Goal: Check status: Check status

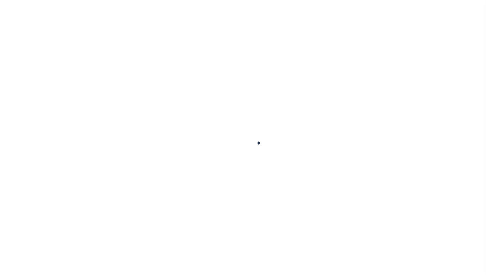
scroll to position [37, 0]
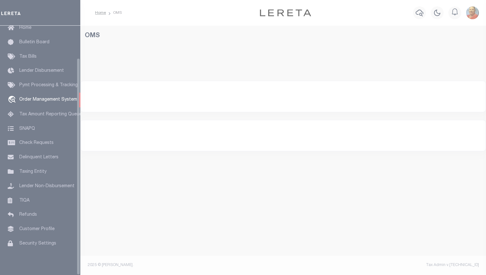
select select "200"
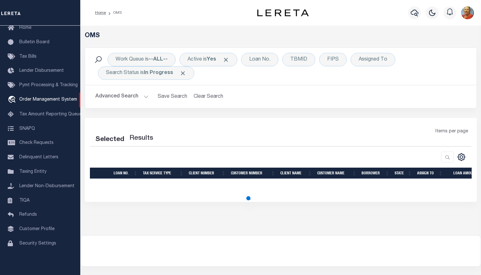
select select "200"
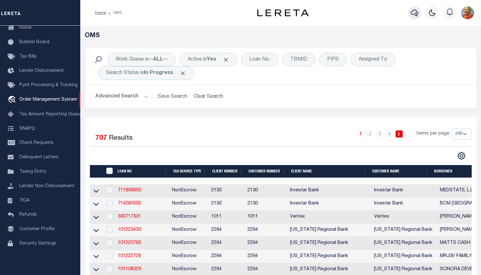
click at [416, 12] on icon "button" at bounding box center [415, 13] width 8 height 7
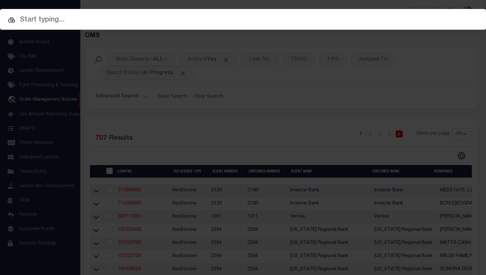
click at [70, 16] on input "text" at bounding box center [243, 19] width 486 height 11
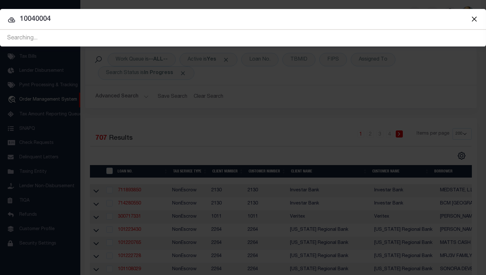
type input "10040004"
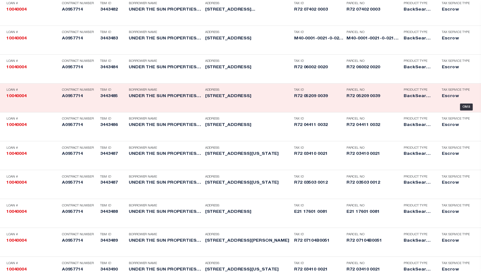
scroll to position [64, 0]
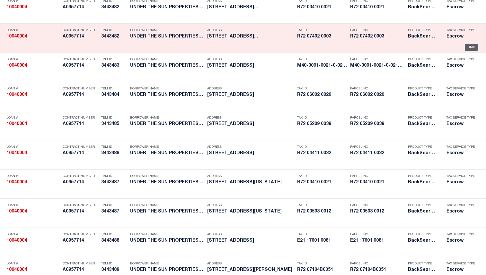
click at [464, 51] on div "OMS" at bounding box center [470, 47] width 13 height 7
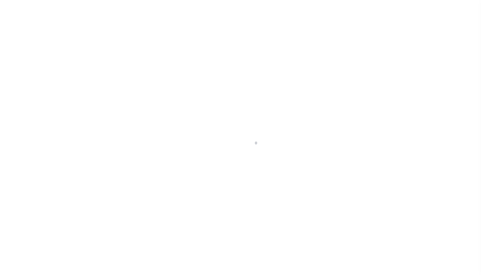
select select "10"
select select "Escrow"
type input "[DATE][STREET_ADDRESS][DATE]"
select select
type input "[GEOGRAPHIC_DATA]"
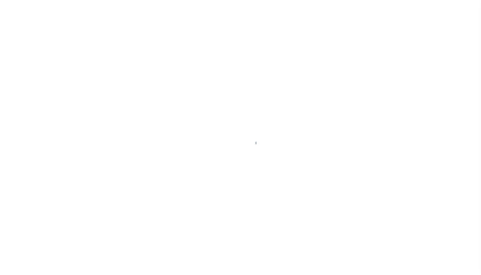
type input "a0kUS00000BKTWN"
type input "OH"
select select
select select "14701"
select select "25067"
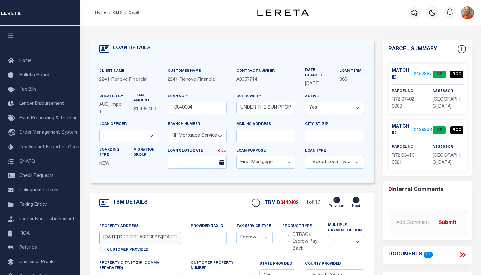
drag, startPoint x: 173, startPoint y: 244, endPoint x: 103, endPoint y: 245, distance: 69.3
click at [103, 245] on input "1011-1013 North Broadway St" at bounding box center [140, 238] width 82 height 13
click at [420, 73] on link "2152867" at bounding box center [423, 74] width 18 height 7
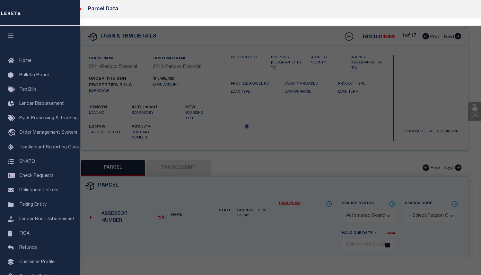
checkbox input "false"
select select "CP"
type input "UNDER THE SUN PROPERTIES LLC"
select select "AGW"
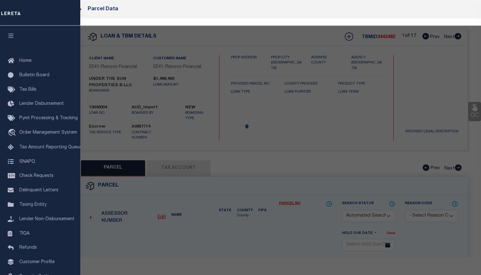
select select "LEG"
type input "1011 N BROADWAY ST , #1013"
checkbox input "false"
type input "DAYTON, OH 45402"
type textarea "12890-91 PTS 74-2-47,74-2-4"
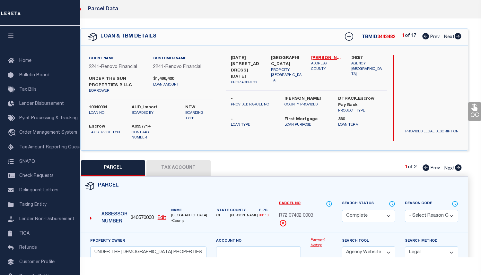
click at [169, 170] on button "Tax Account" at bounding box center [178, 168] width 64 height 16
select select "100"
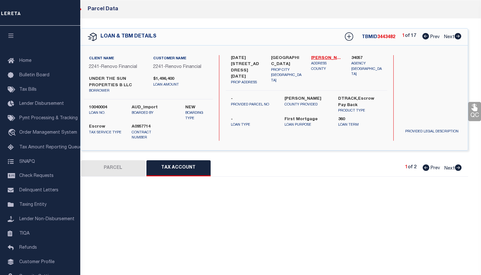
select select "100"
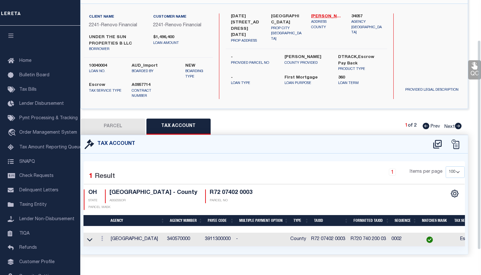
scroll to position [58, 0]
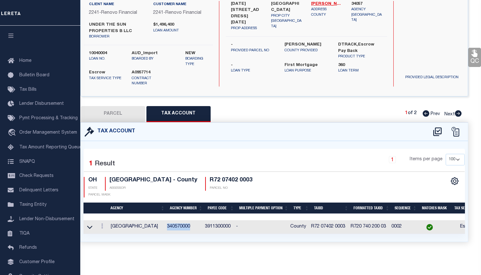
drag, startPoint x: 195, startPoint y: 225, endPoint x: 171, endPoint y: 224, distance: 24.4
click at [171, 224] on td "340570000" at bounding box center [183, 228] width 38 height 14
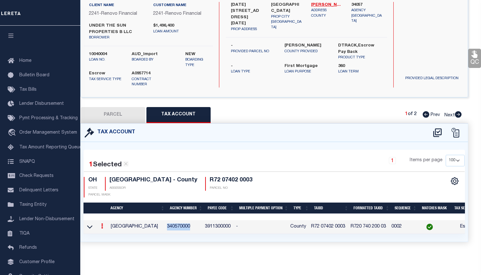
copy td "340570000"
click at [239, 142] on div "1 Selected 1 Result 1 Items per page 10 25 50 100 OH STATE" at bounding box center [274, 192] width 387 height 100
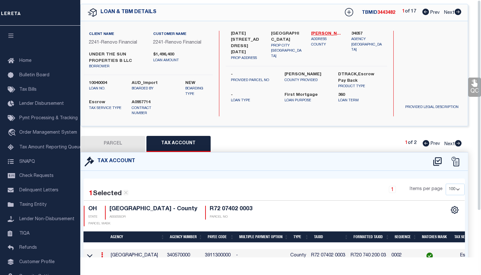
scroll to position [0, 0]
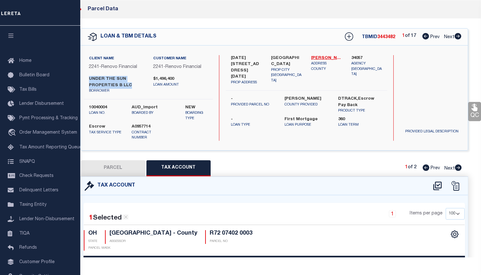
drag, startPoint x: 129, startPoint y: 85, endPoint x: 88, endPoint y: 76, distance: 42.7
click at [88, 76] on div "UNDER THE SUN PROPERTIES B LLC borrower" at bounding box center [116, 85] width 64 height 18
copy label "UNDER THE SUN PROPERTIES B LLC"
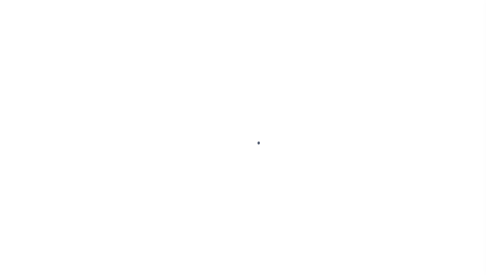
scroll to position [37, 0]
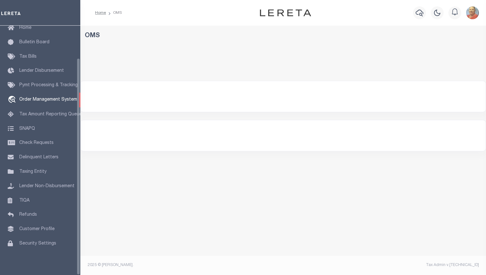
select select "200"
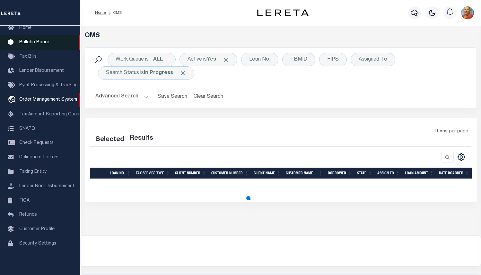
select select "200"
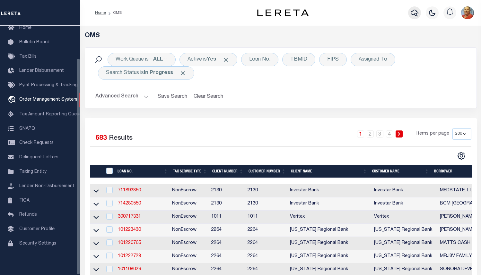
click at [415, 13] on icon "button" at bounding box center [415, 13] width 8 height 8
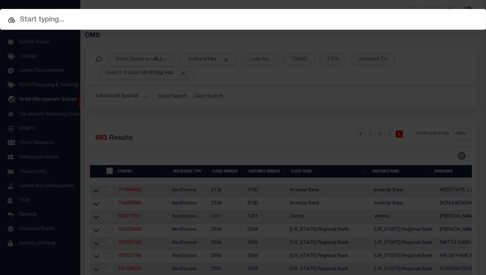
paste input "R720 600 200 20"
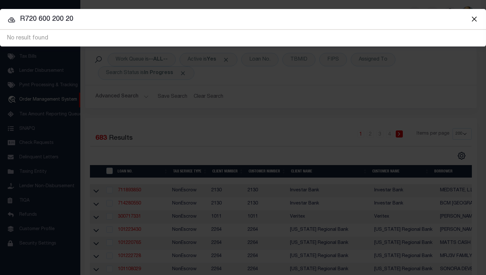
drag, startPoint x: 85, startPoint y: 20, endPoint x: 18, endPoint y: 20, distance: 67.1
click at [18, 20] on input "R720 600 200 20" at bounding box center [243, 19] width 486 height 11
type input "10040004"
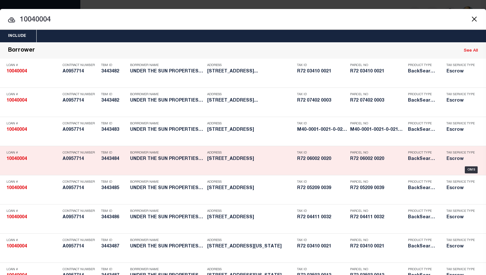
drag, startPoint x: 284, startPoint y: 196, endPoint x: 246, endPoint y: 195, distance: 38.2
click at [246, 162] on h5 "[STREET_ADDRESS]" at bounding box center [250, 159] width 87 height 5
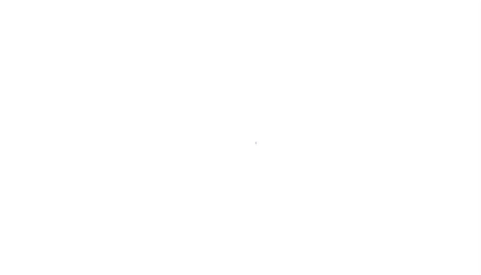
select select "10"
select select "Escrow"
type input "127 Hershey St"
select select
type input "Dayton, OH 45405"
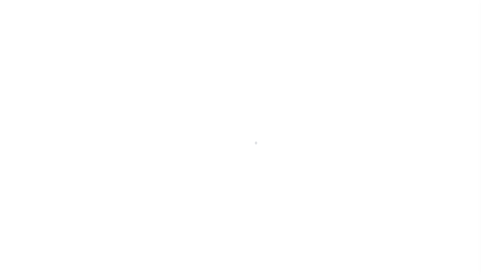
type input "a0kUS00000BKTWI"
type input "OH"
select select
select select "14701"
select select "25067"
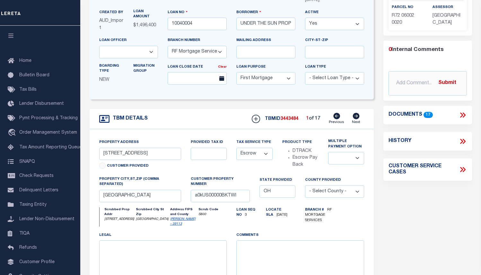
scroll to position [96, 0]
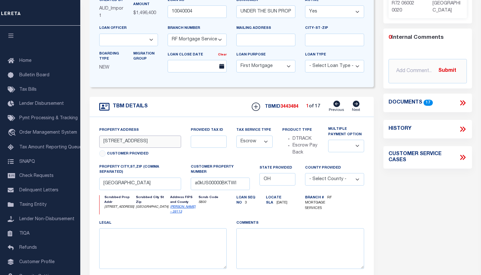
drag, startPoint x: 140, startPoint y: 143, endPoint x: 103, endPoint y: 144, distance: 37.2
click at [103, 144] on input "127 Hershey St" at bounding box center [140, 142] width 82 height 13
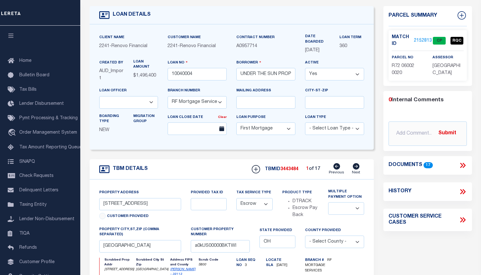
scroll to position [32, 0]
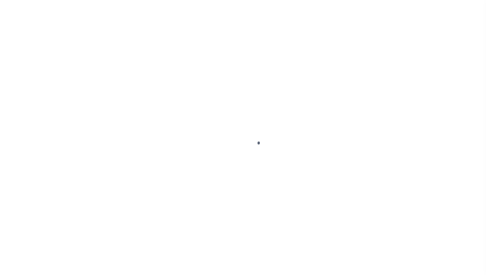
scroll to position [37, 0]
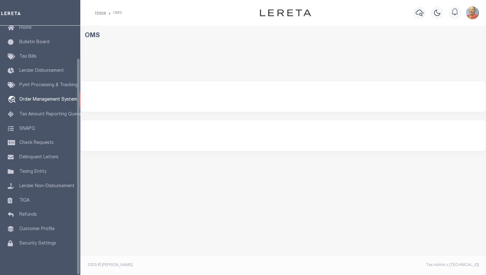
select select "200"
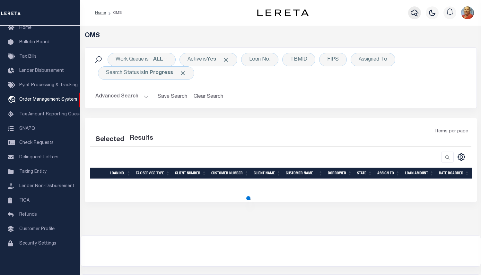
click at [417, 14] on icon "button" at bounding box center [415, 13] width 8 height 8
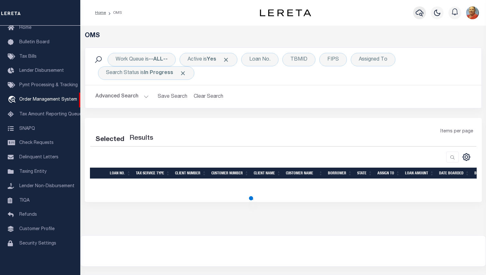
select select "200"
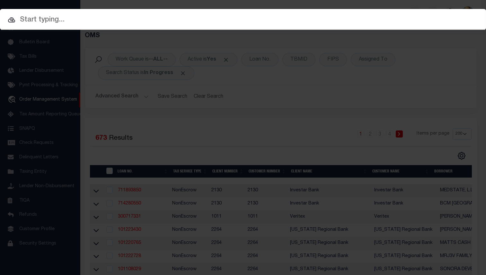
click at [56, 19] on input "text" at bounding box center [243, 19] width 486 height 11
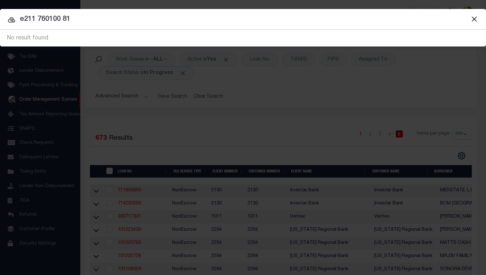
drag, startPoint x: 75, startPoint y: 21, endPoint x: 6, endPoint y: 14, distance: 69.0
click at [6, 14] on input "e211 760100 81" at bounding box center [243, 19] width 486 height 11
type input "10040004"
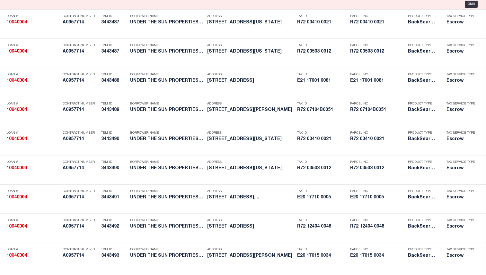
scroll to position [225, 0]
drag, startPoint x: 288, startPoint y: 52, endPoint x: 215, endPoint y: 66, distance: 74.3
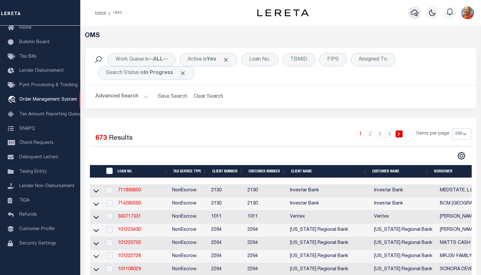
click at [416, 14] on icon "button" at bounding box center [415, 13] width 8 height 7
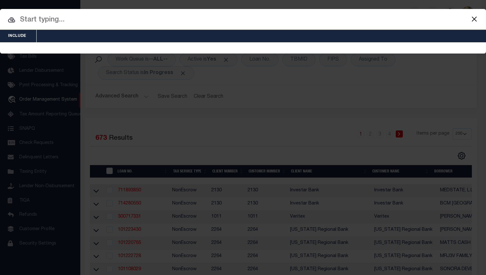
scroll to position [0, 0]
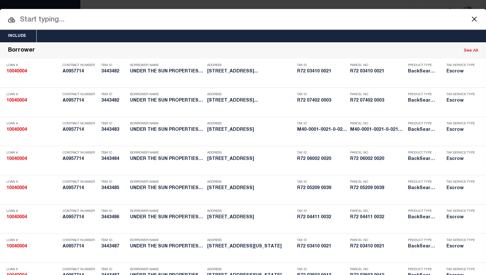
click at [46, 23] on input "text" at bounding box center [243, 19] width 486 height 11
click at [283, 16] on input "text" at bounding box center [243, 19] width 486 height 11
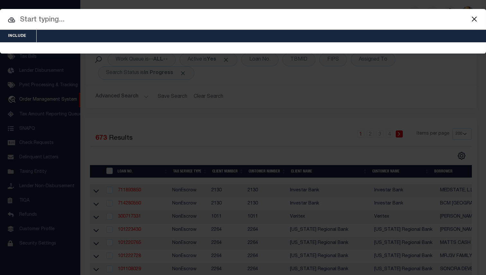
click at [66, 20] on input "text" at bounding box center [243, 19] width 486 height 11
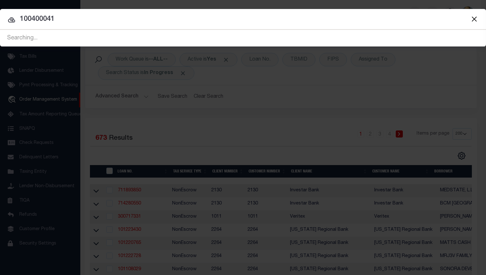
type input "10040004"
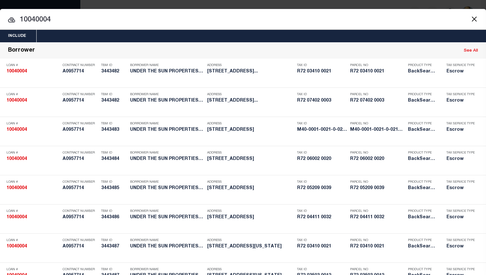
click at [139, 22] on input "10040004" at bounding box center [243, 19] width 486 height 11
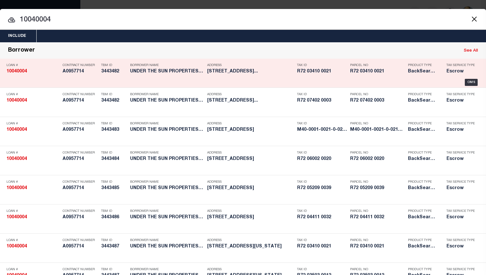
click at [71, 49] on div "Borrower See All" at bounding box center [243, 51] width 486 height 16
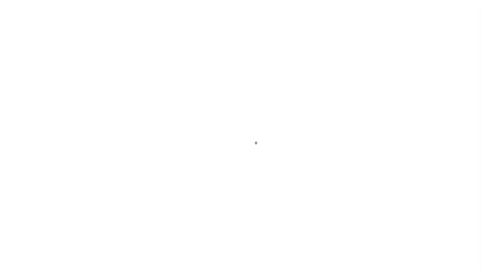
select select "14701"
select select "10"
select select "Escrow"
type input "[STREET_ADDRESS]"
select select
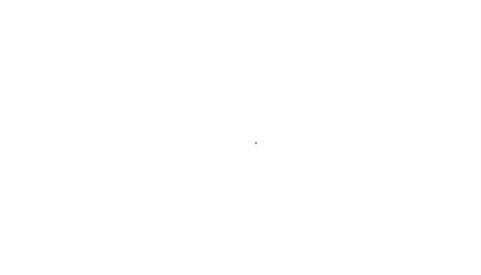
type input "[GEOGRAPHIC_DATA]"
type input "a0kUS00000BKTWM"
type input "OH"
select select
select select "25067"
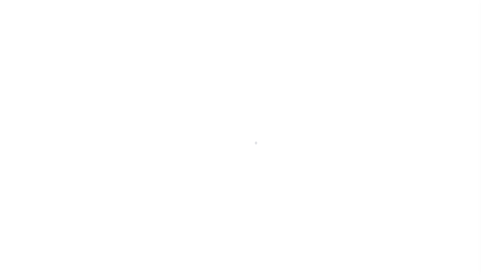
select select "14701"
select select "25067"
select select "10"
select select "Escrow"
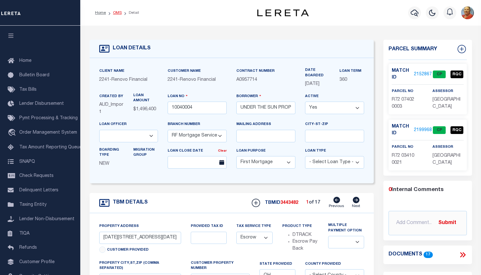
click at [119, 12] on link "OMS" at bounding box center [117, 13] width 9 height 4
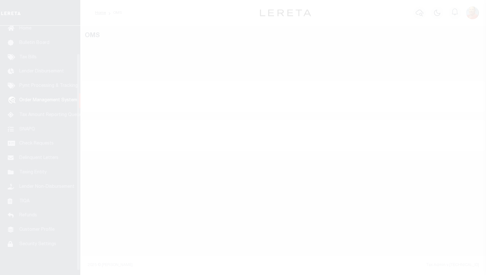
scroll to position [37, 0]
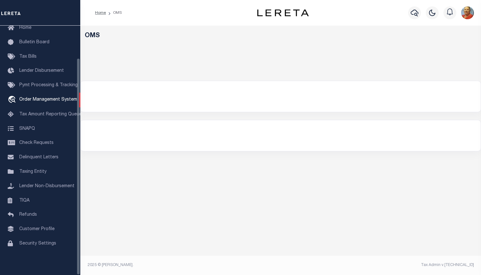
select select "200"
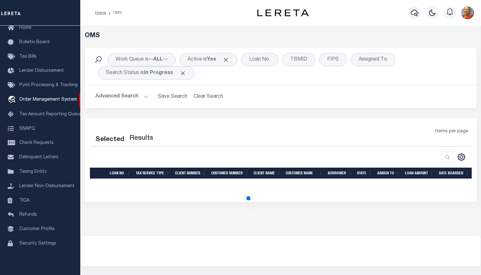
select select "200"
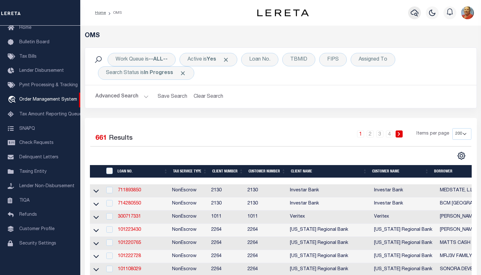
click at [415, 13] on icon "button" at bounding box center [415, 13] width 8 height 8
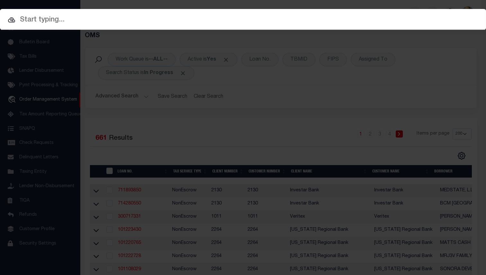
click at [56, 22] on input "text" at bounding box center [243, 19] width 486 height 11
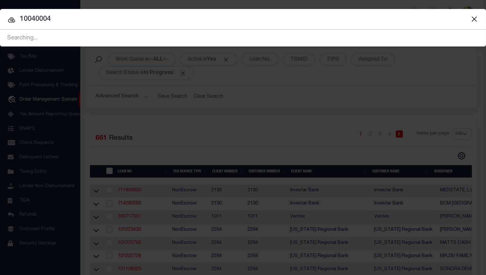
type input "10040004"
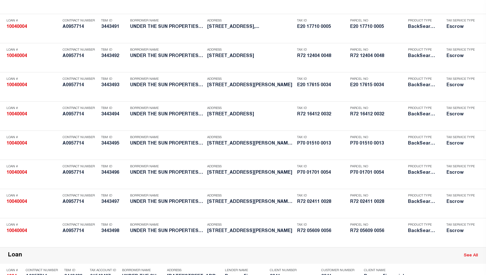
scroll to position [417, 0]
